Goal: Information Seeking & Learning: Learn about a topic

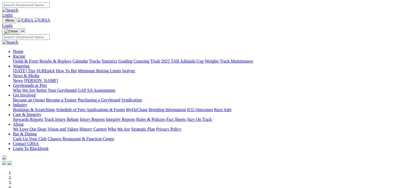
click at [25, 59] on link "Fields & Form" at bounding box center [25, 61] width 25 height 5
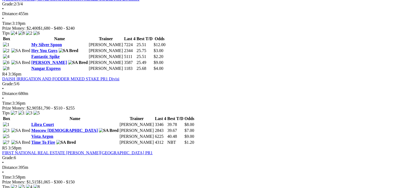
scroll to position [439, 0]
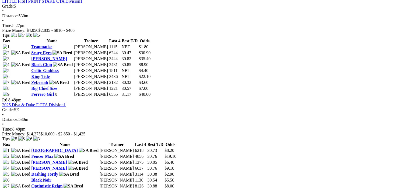
scroll to position [662, 0]
